Goal: Task Accomplishment & Management: Manage account settings

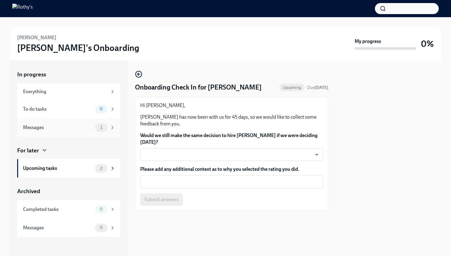
click at [81, 132] on div "Messages 1" at bounding box center [68, 127] width 103 height 18
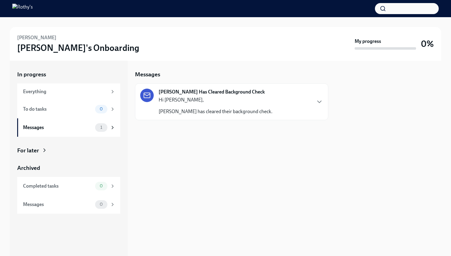
click at [176, 112] on p "[PERSON_NAME] has cleared their background check." at bounding box center [216, 111] width 114 height 7
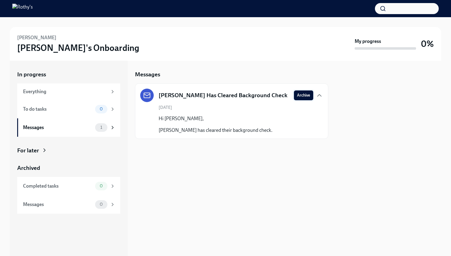
click at [297, 98] on span "Archive" at bounding box center [303, 95] width 13 height 6
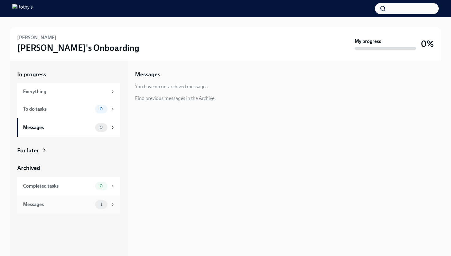
click at [92, 207] on div "Messages" at bounding box center [58, 204] width 70 height 7
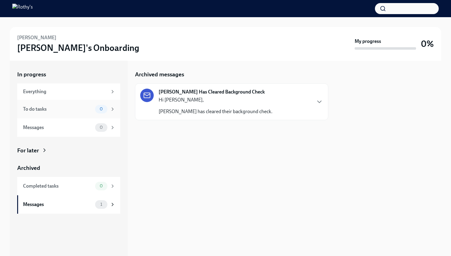
click at [81, 113] on div "To do tasks 0" at bounding box center [69, 109] width 92 height 9
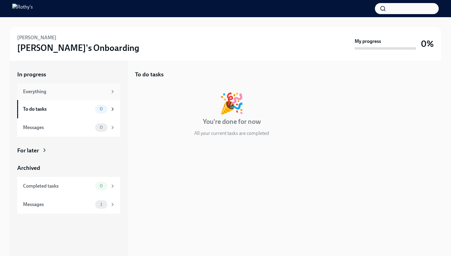
click at [83, 97] on div "Everything" at bounding box center [68, 91] width 103 height 17
click at [58, 190] on div "Completed tasks 0" at bounding box center [68, 186] width 103 height 18
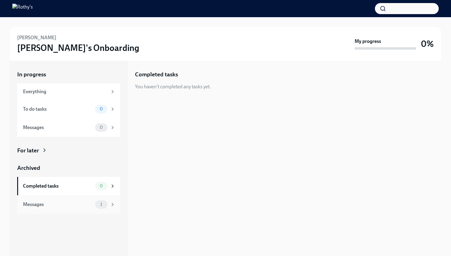
click at [62, 206] on div "Messages" at bounding box center [58, 204] width 70 height 7
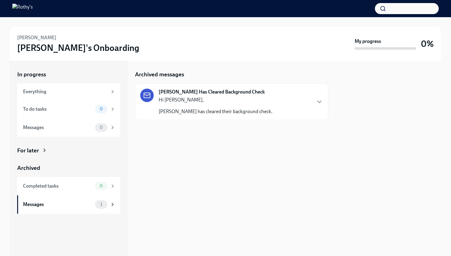
click at [200, 114] on p "[PERSON_NAME] has cleared their background check." at bounding box center [216, 111] width 114 height 7
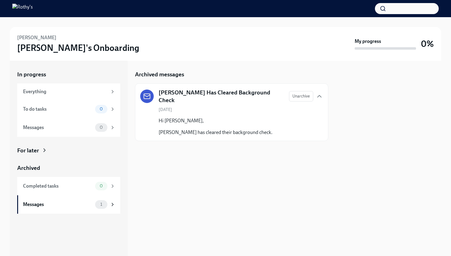
click at [237, 159] on div at bounding box center [231, 151] width 193 height 20
click at [319, 95] on icon "button" at bounding box center [319, 96] width 4 height 2
